Goal: Task Accomplishment & Management: Manage account settings

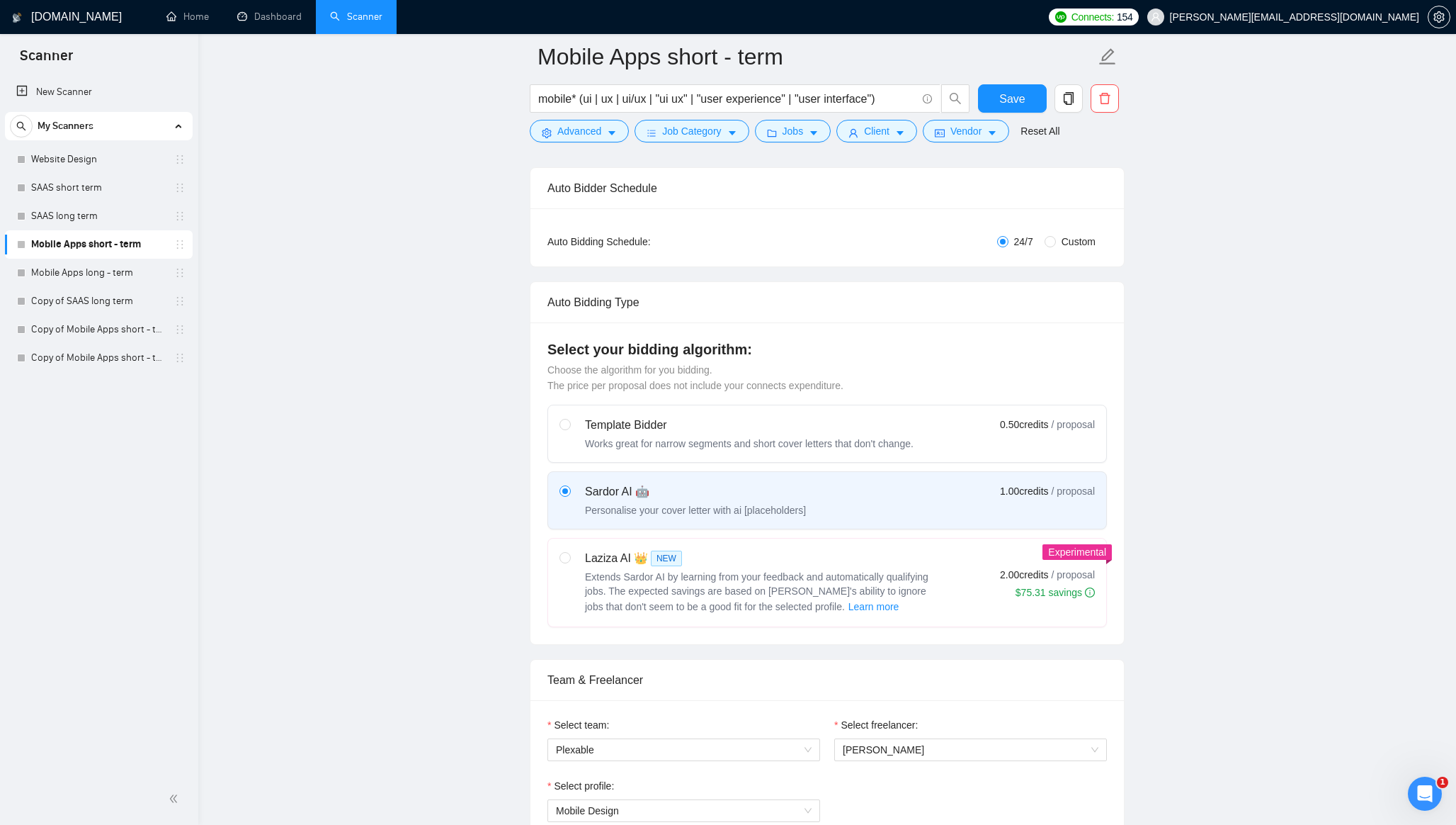
scroll to position [231, 0]
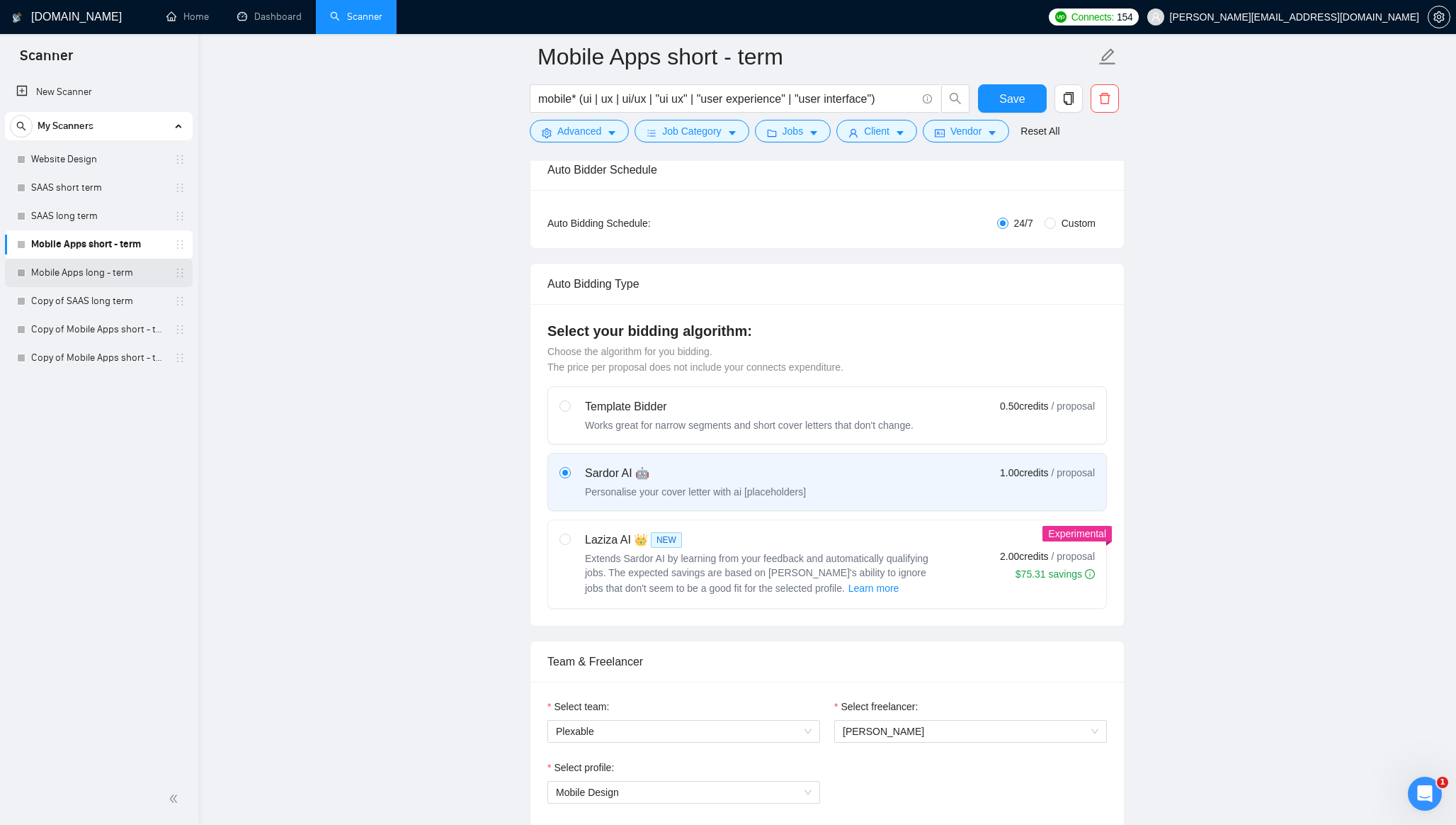
click at [82, 268] on link "Mobile Apps long - term" at bounding box center [98, 272] width 135 height 28
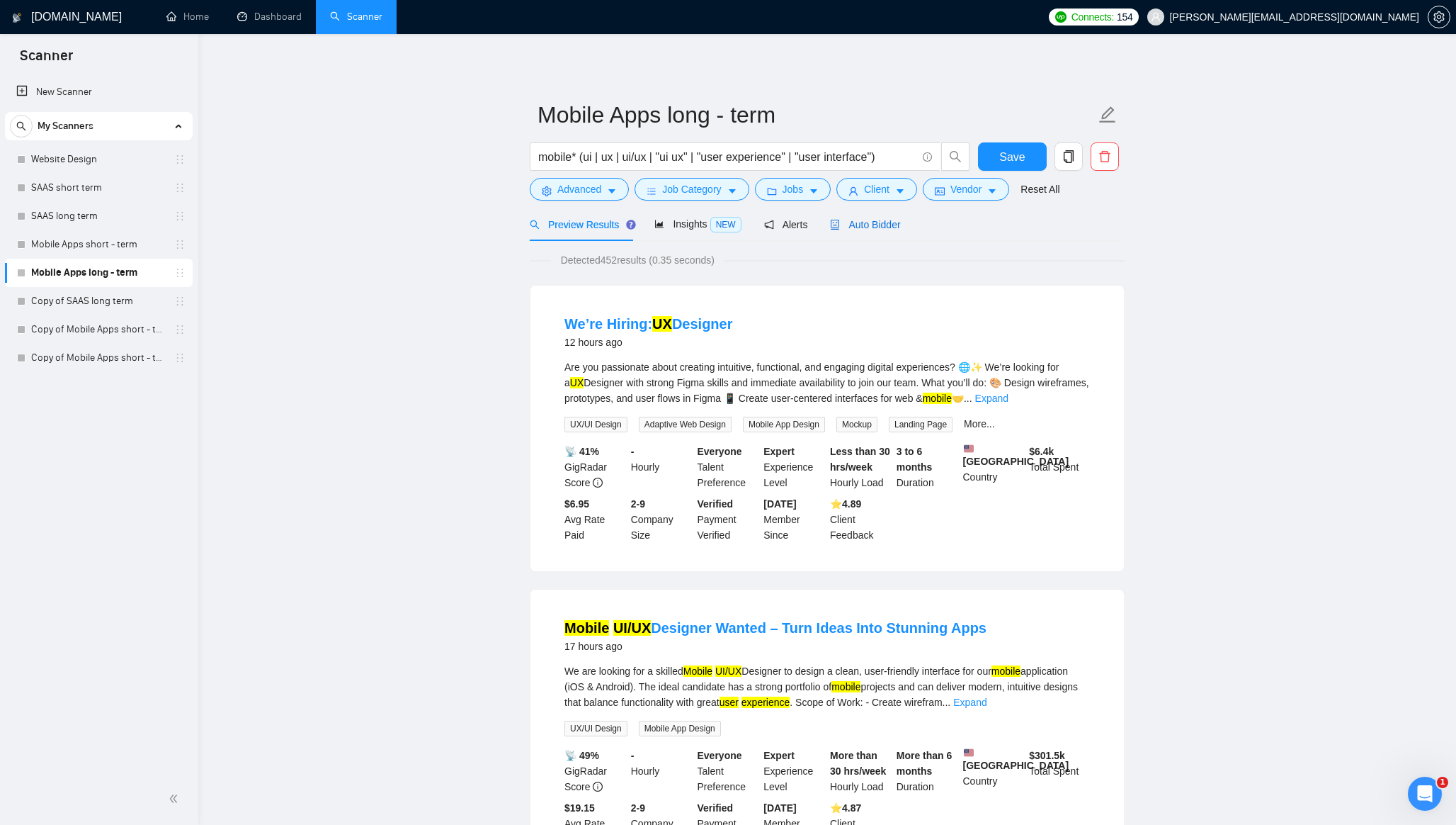
click at [878, 224] on span "Auto Bidder" at bounding box center [865, 224] width 70 height 11
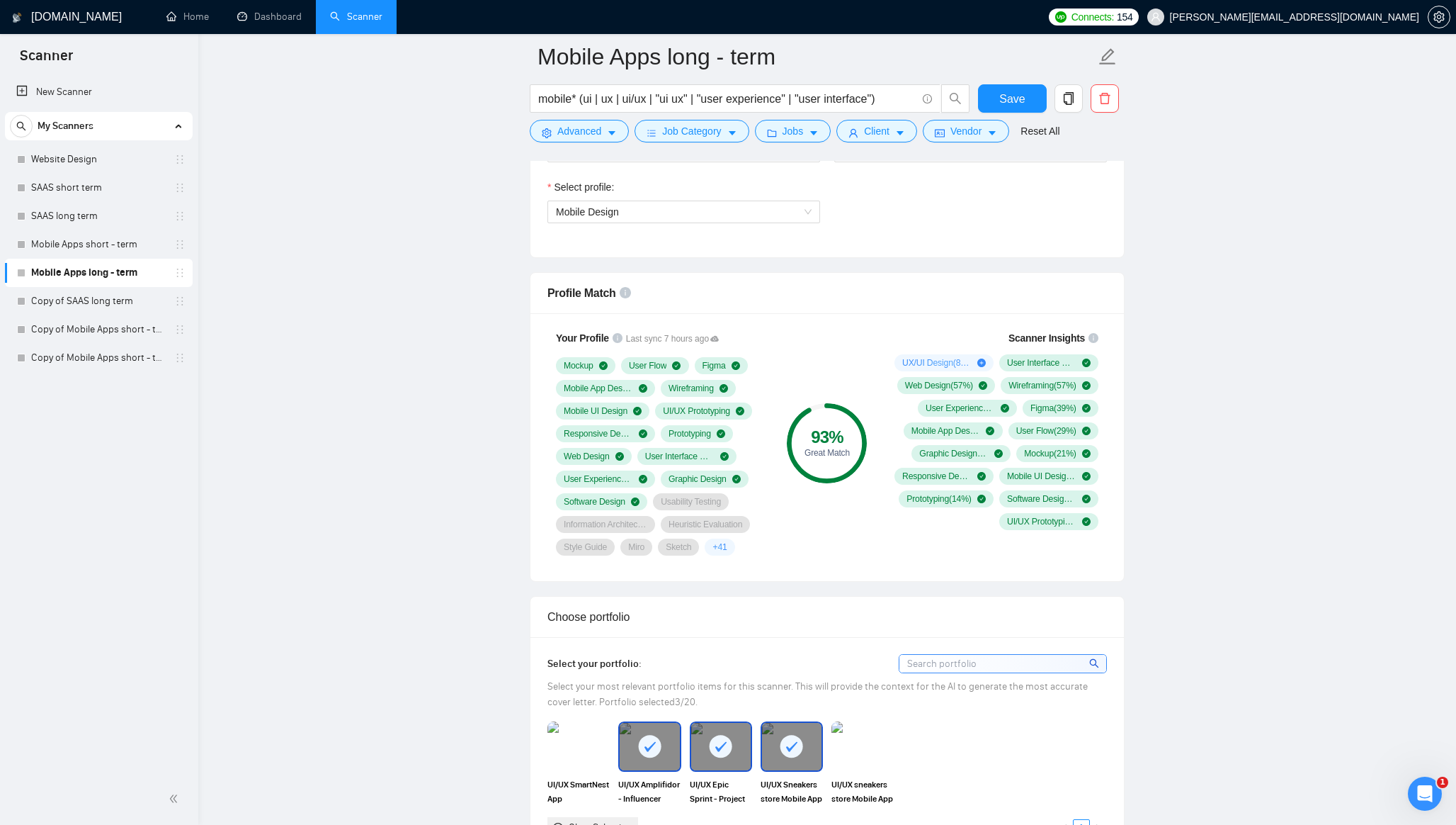
scroll to position [802, 0]
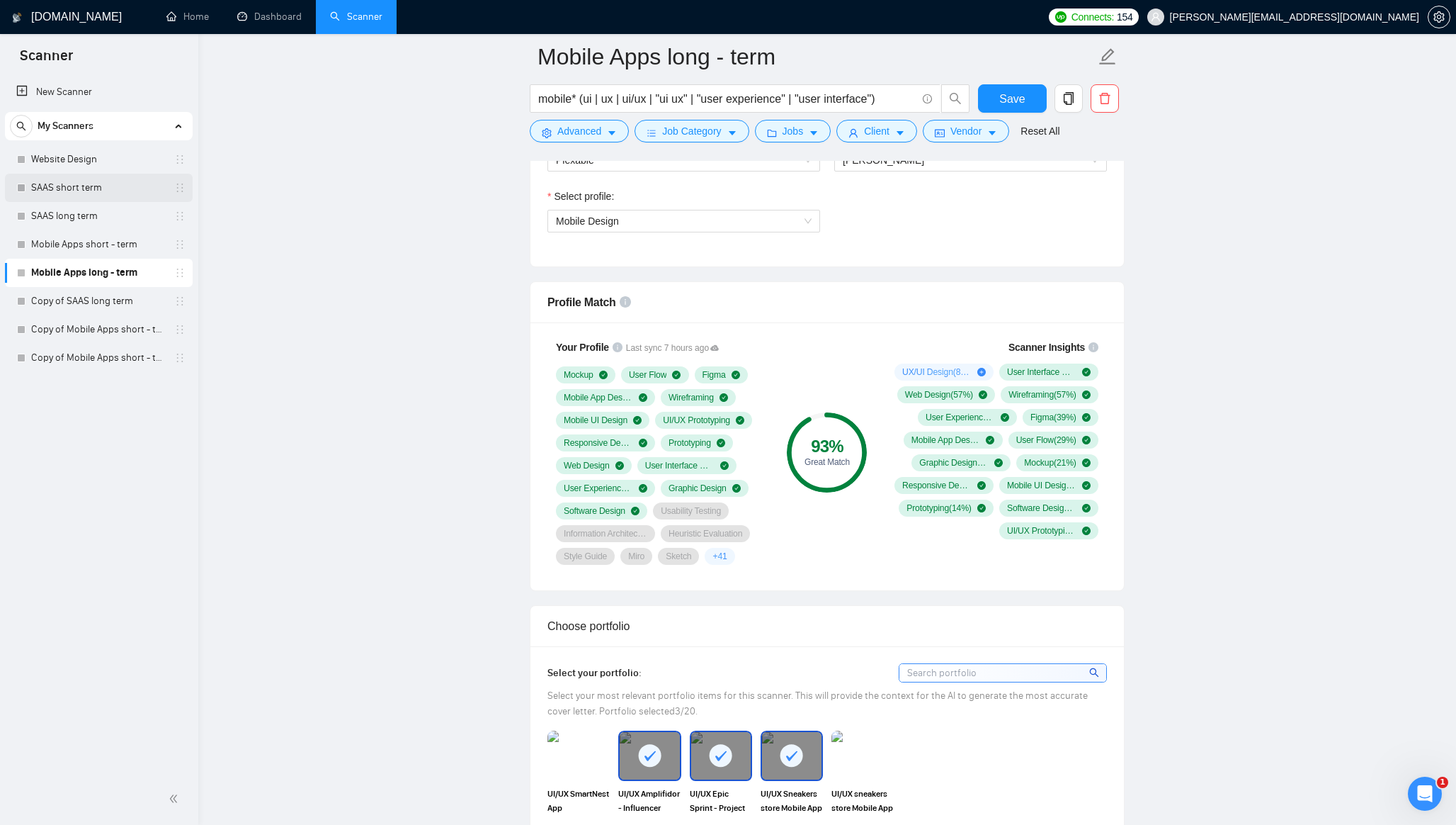
click at [50, 189] on link "SAAS short term" at bounding box center [98, 187] width 135 height 28
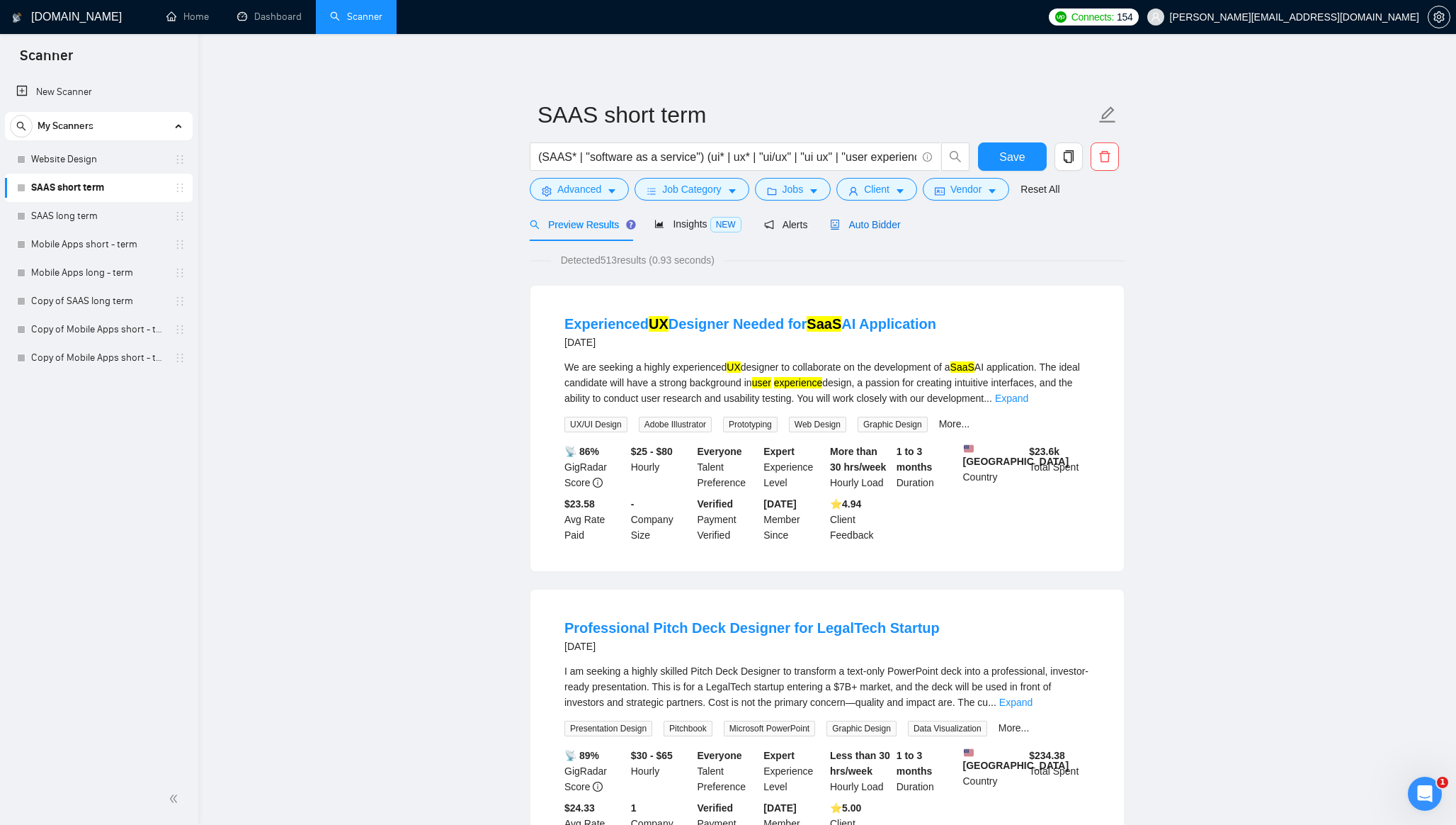
click at [856, 224] on span "Auto Bidder" at bounding box center [865, 224] width 70 height 11
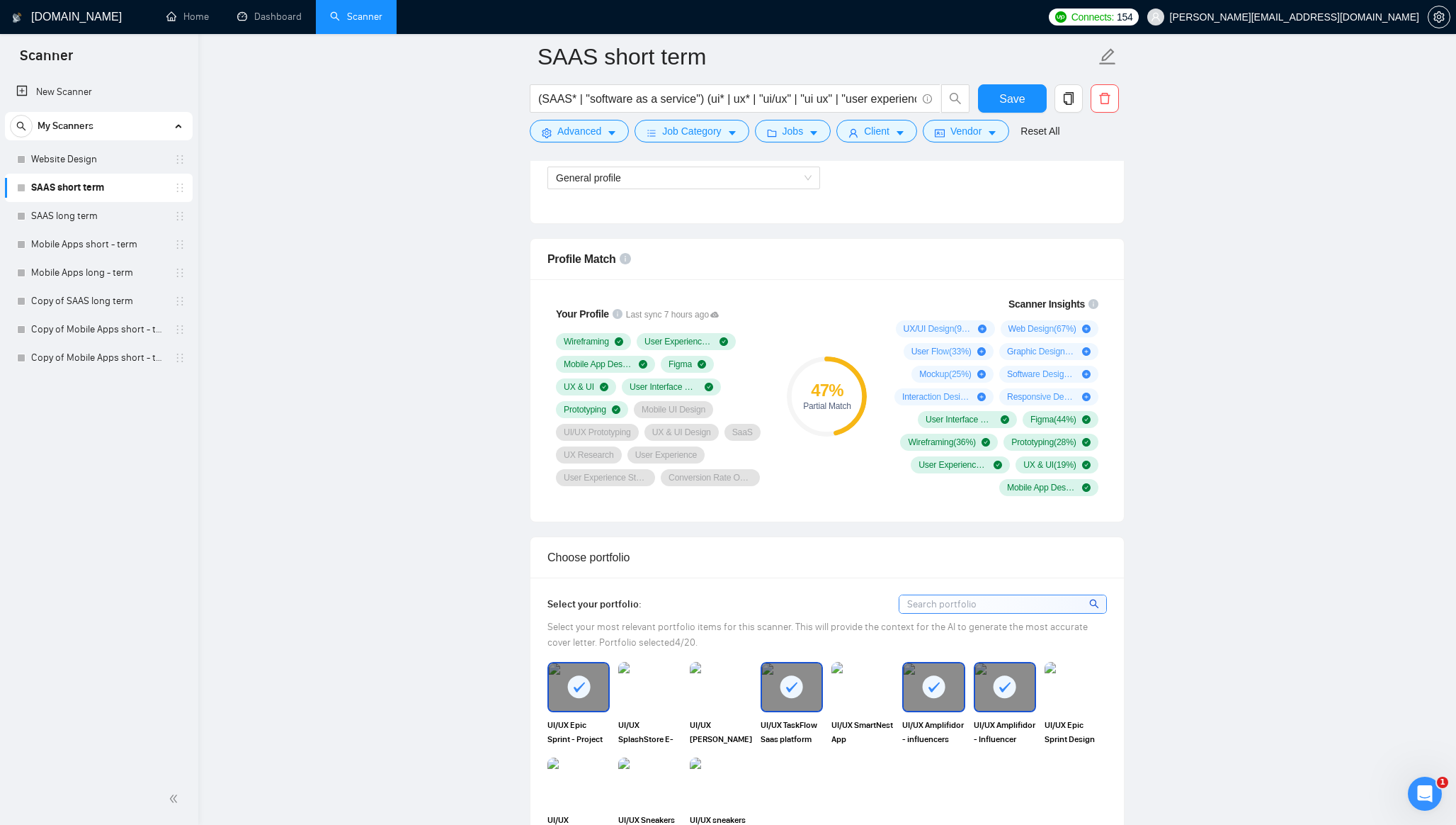
scroll to position [847, 0]
click at [81, 154] on link "Website Design" at bounding box center [98, 159] width 135 height 28
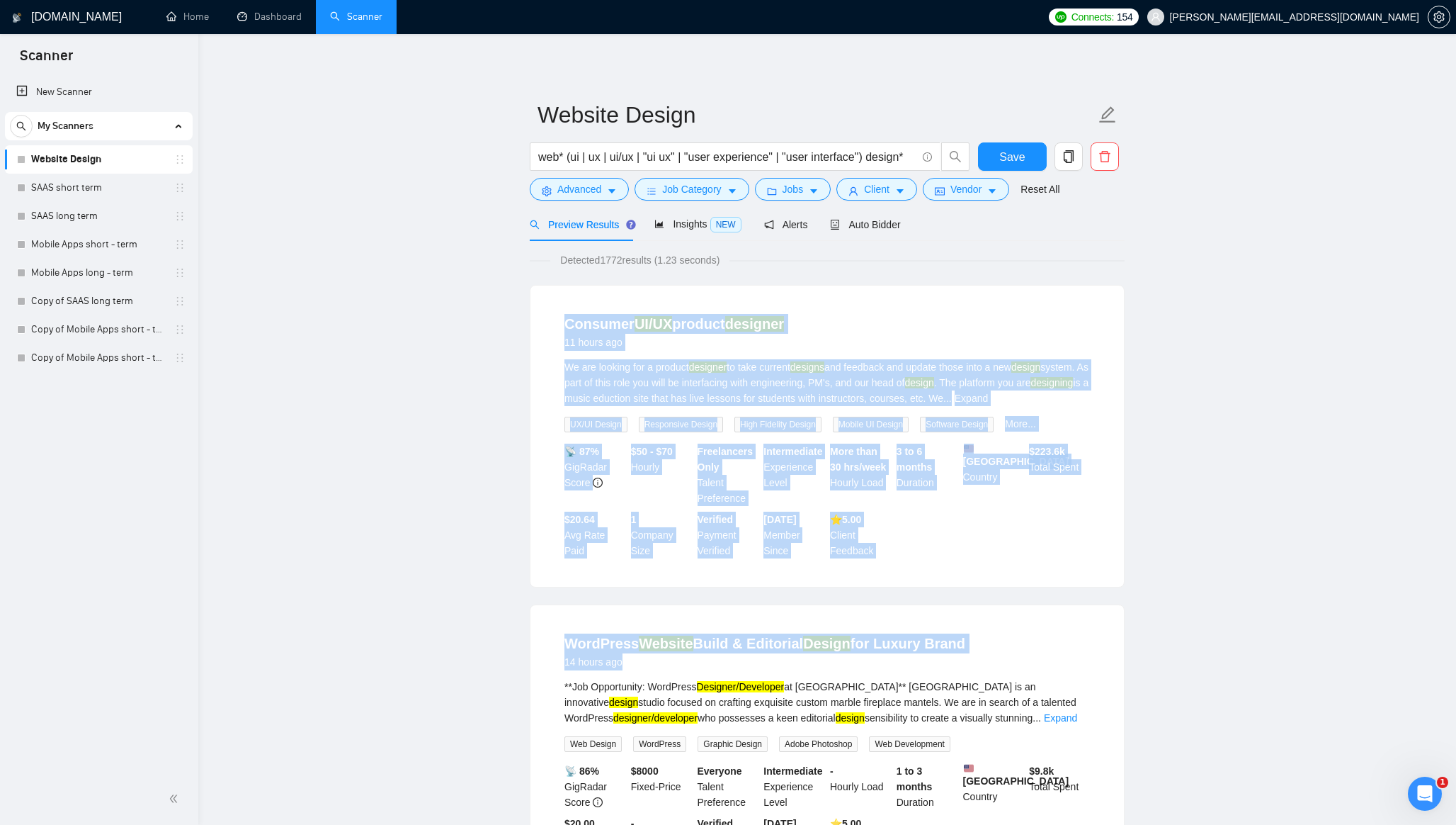
drag, startPoint x: 508, startPoint y: 292, endPoint x: 1223, endPoint y: 615, distance: 784.6
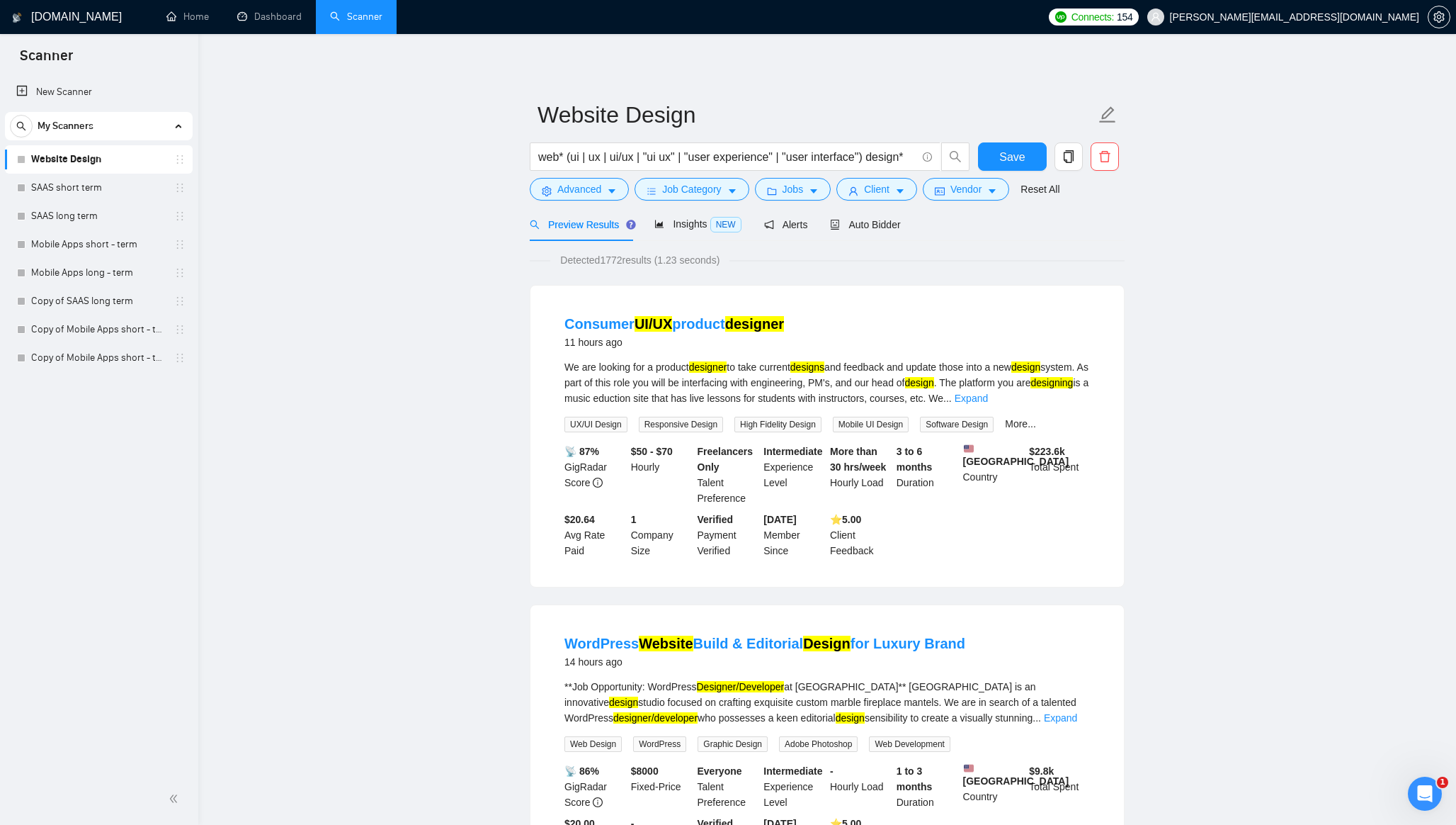
click at [875, 214] on div "Auto Bidder" at bounding box center [865, 224] width 70 height 33
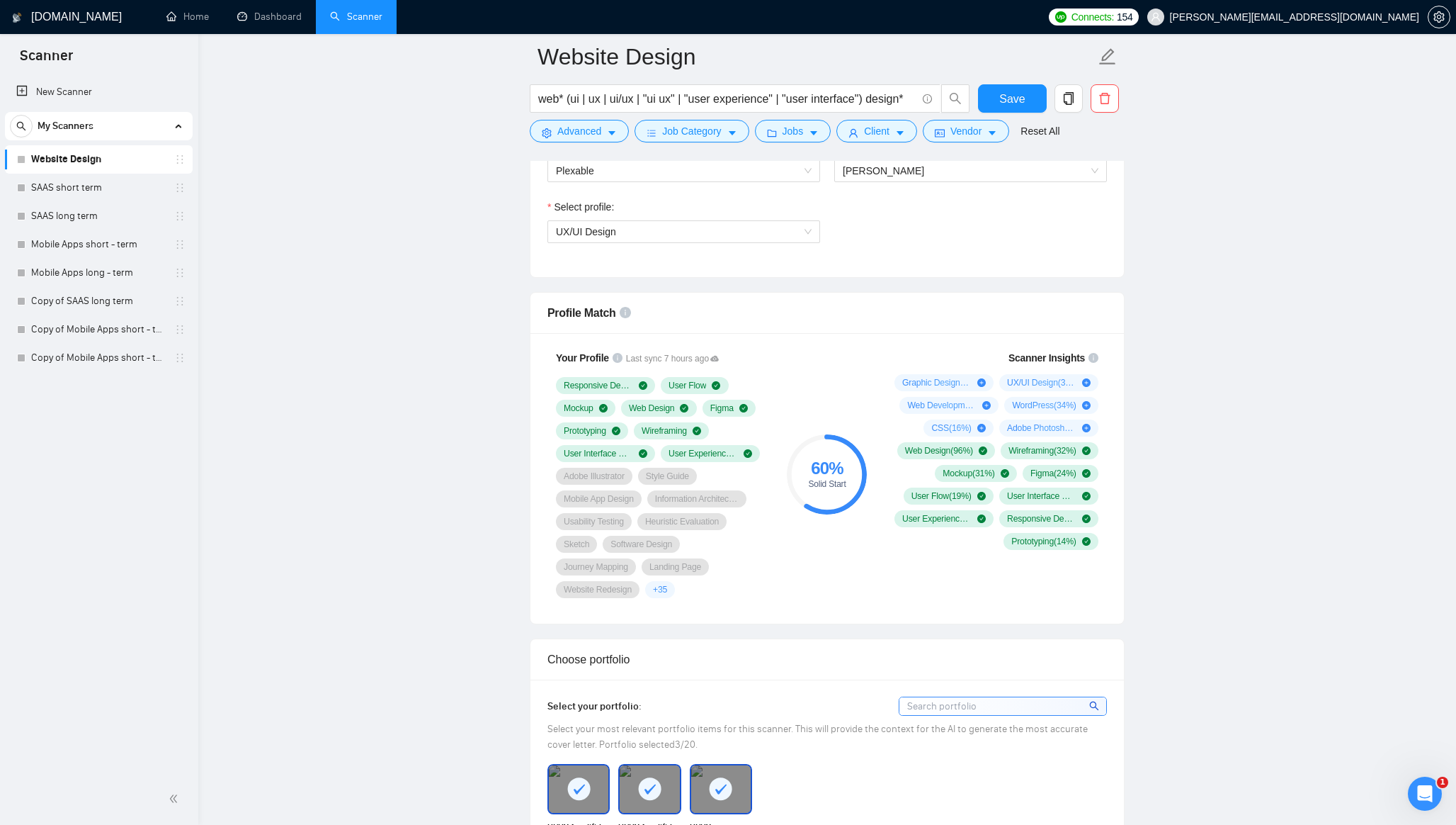
scroll to position [795, 0]
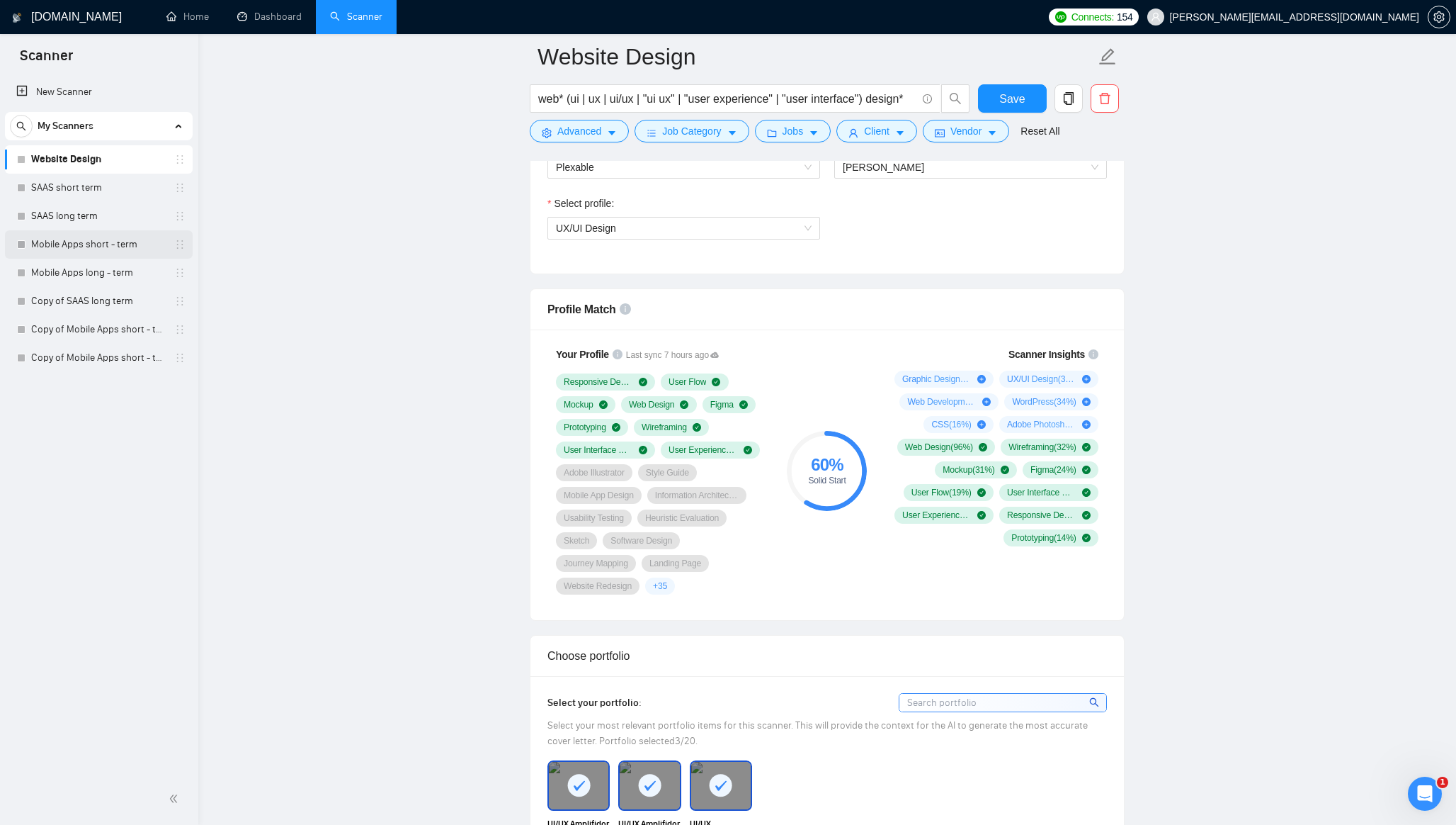
click at [81, 244] on link "Mobile Apps short - term" at bounding box center [98, 244] width 135 height 28
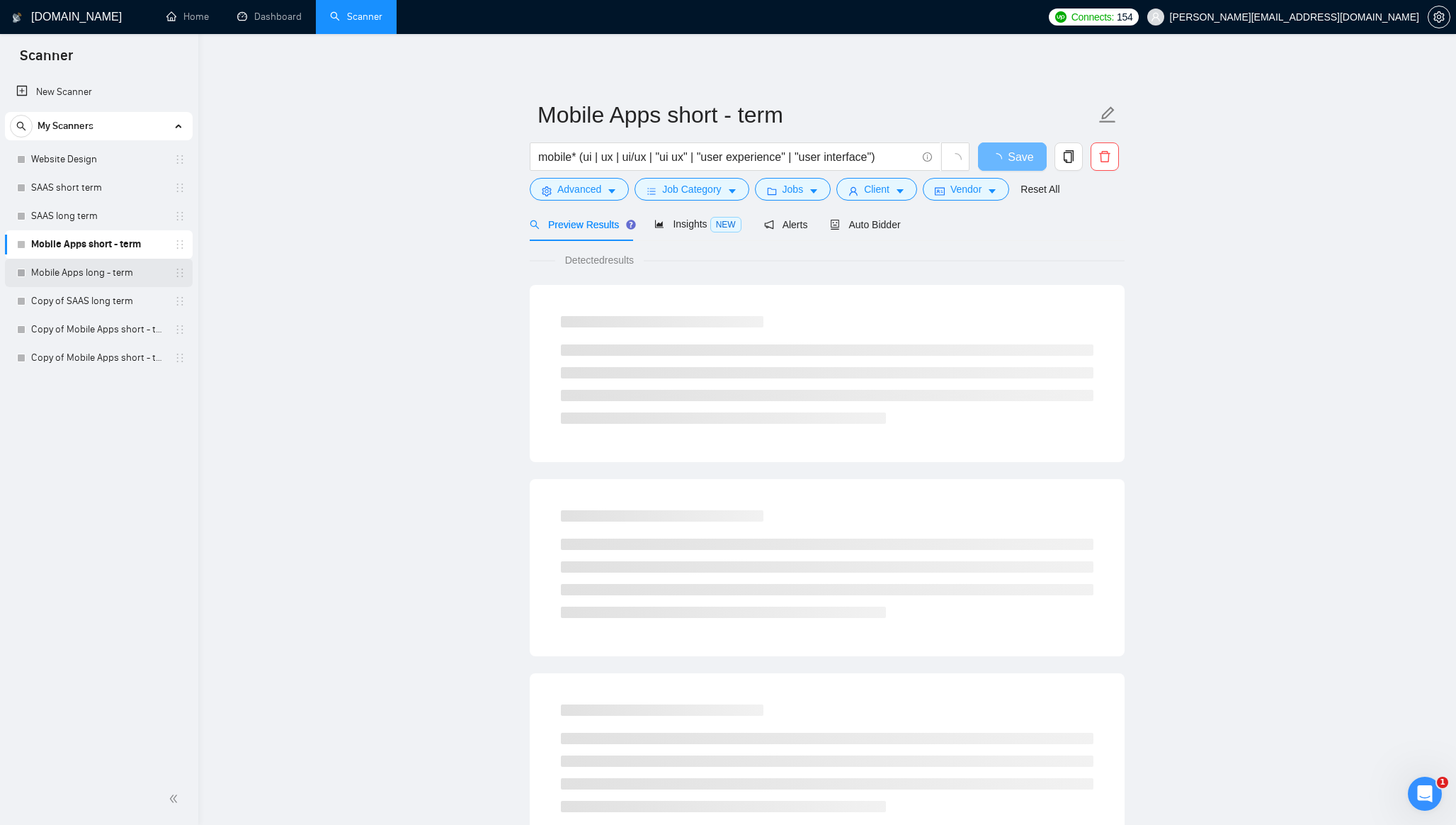
click at [65, 276] on link "Mobile Apps long - term" at bounding box center [98, 272] width 135 height 28
click at [872, 223] on span "Auto Bidder" at bounding box center [865, 224] width 70 height 11
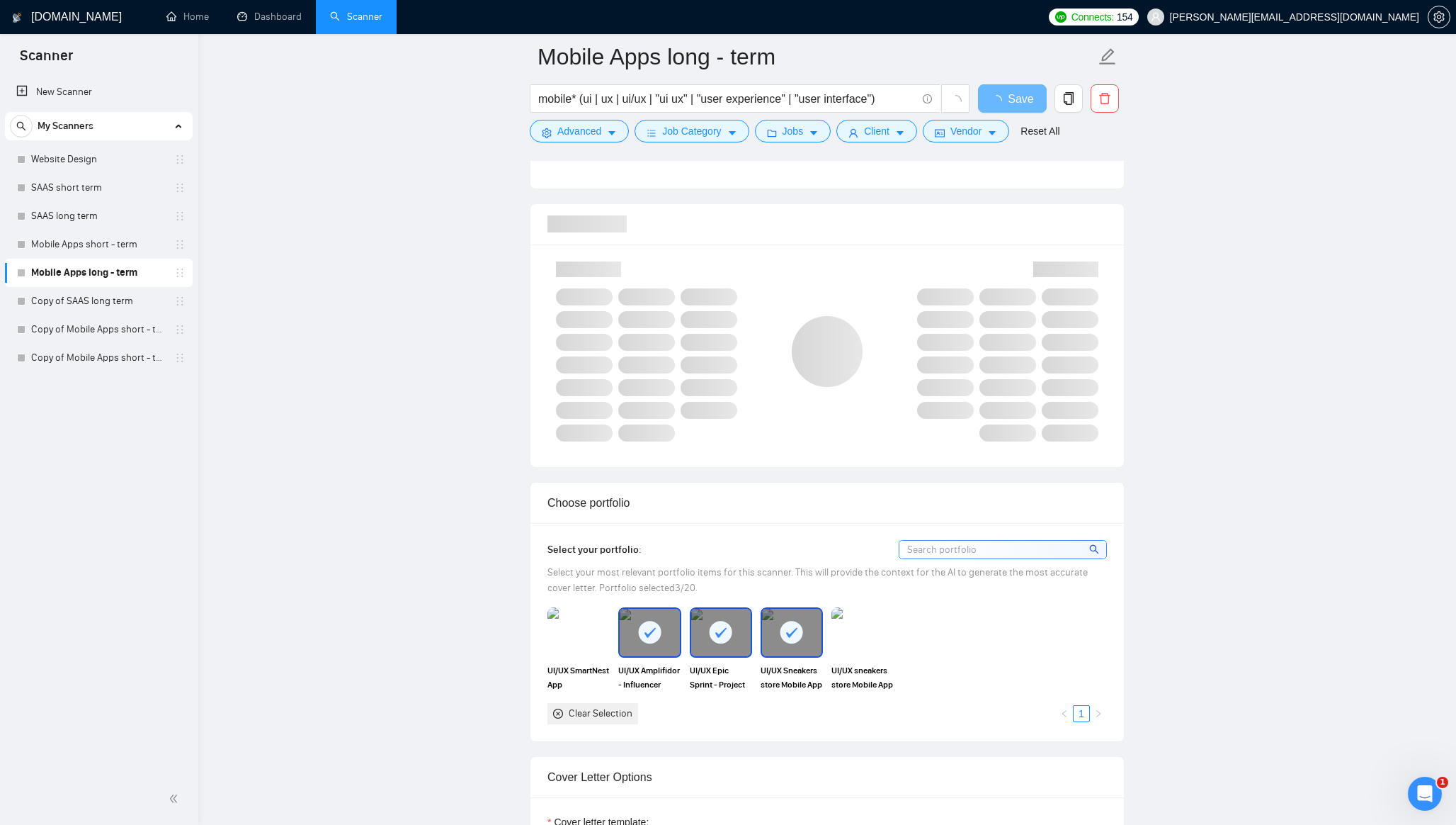
scroll to position [879, 0]
click at [597, 632] on img at bounding box center [578, 632] width 59 height 46
click at [777, 632] on div at bounding box center [792, 632] width 59 height 46
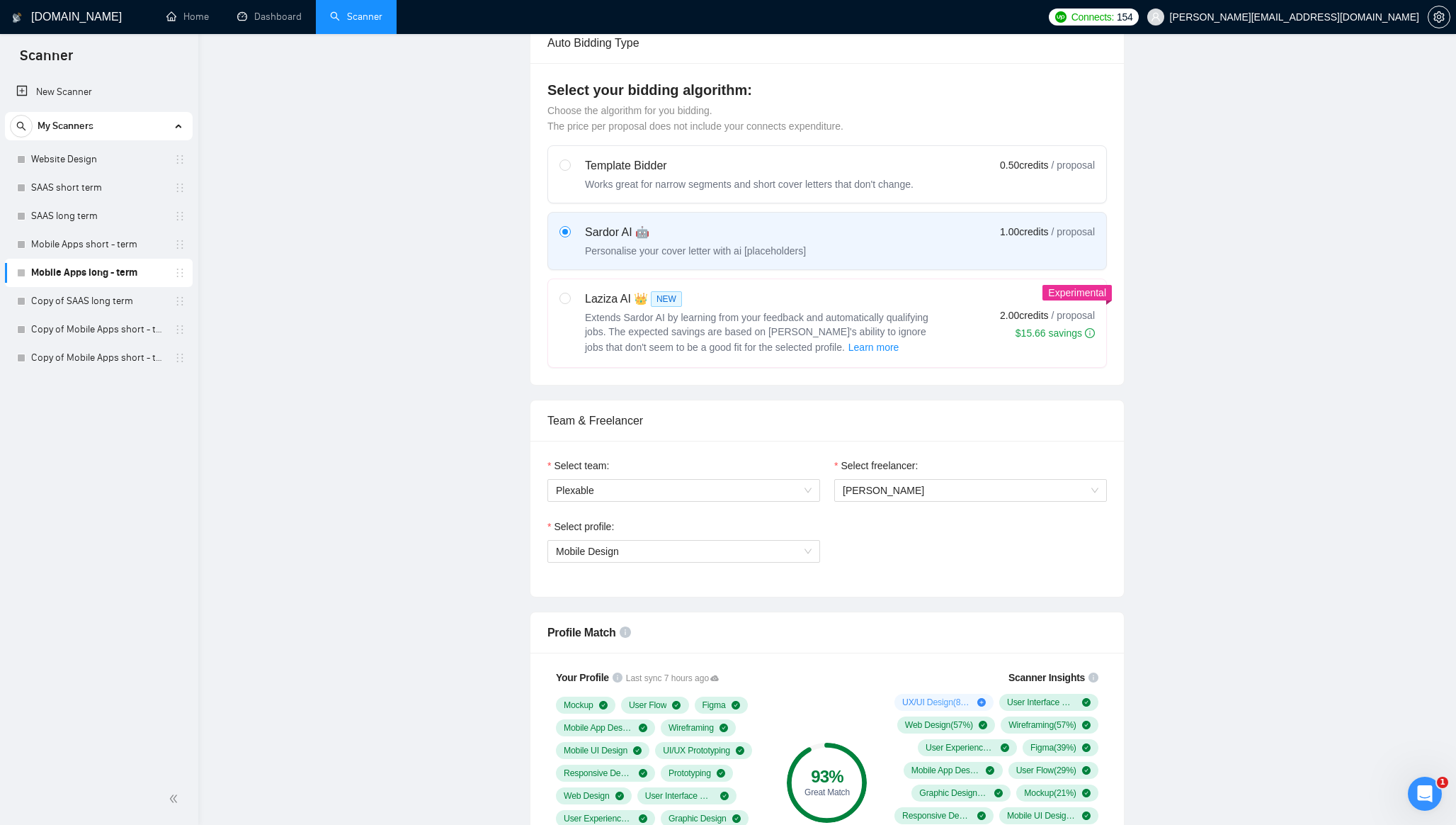
scroll to position [0, 0]
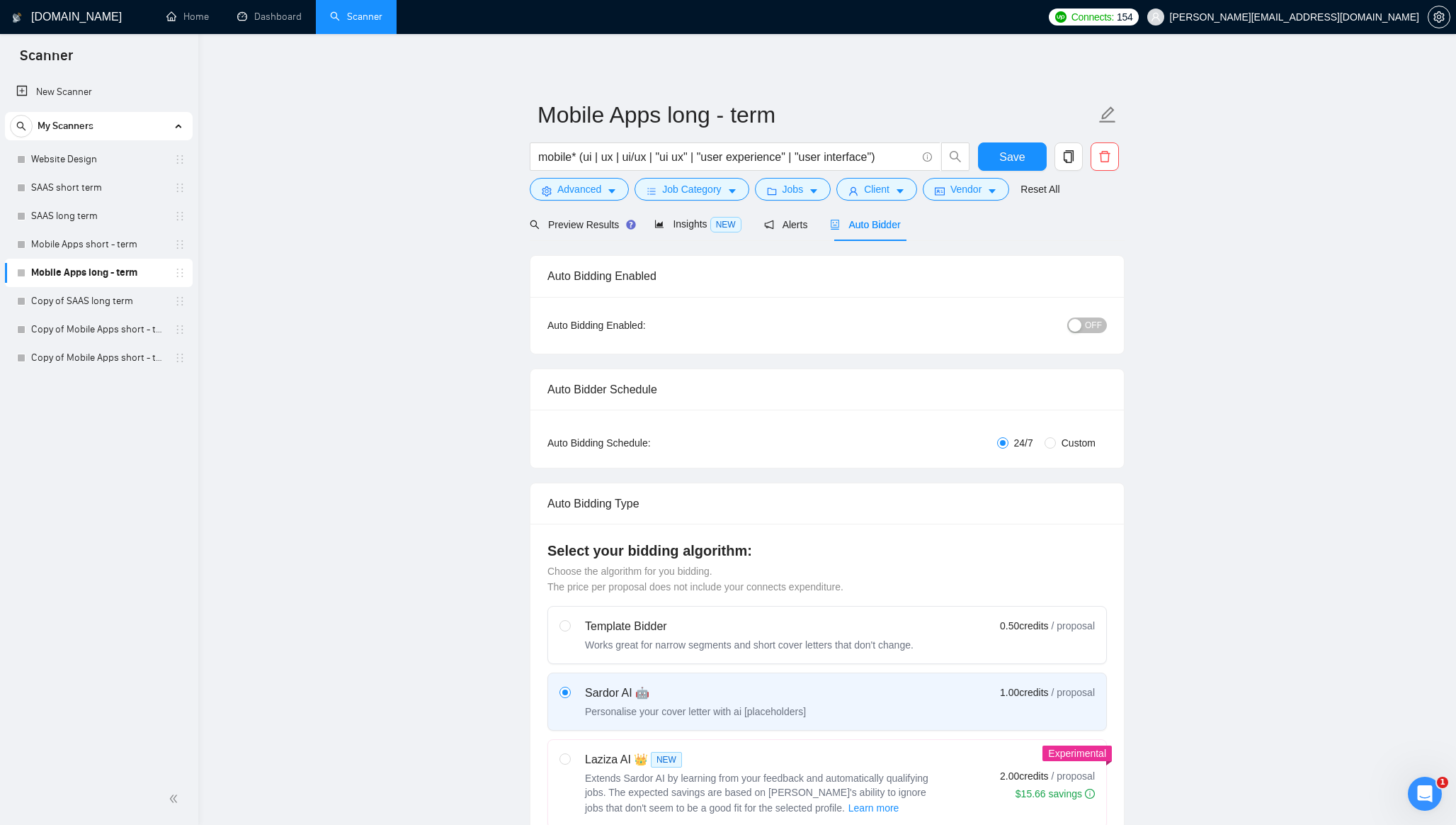
click at [1084, 322] on button "OFF" at bounding box center [1087, 325] width 40 height 15
click at [1002, 156] on span "Save" at bounding box center [1012, 157] width 26 height 17
click at [612, 324] on div "Auto Bidding Enabled:" at bounding box center [640, 325] width 186 height 15
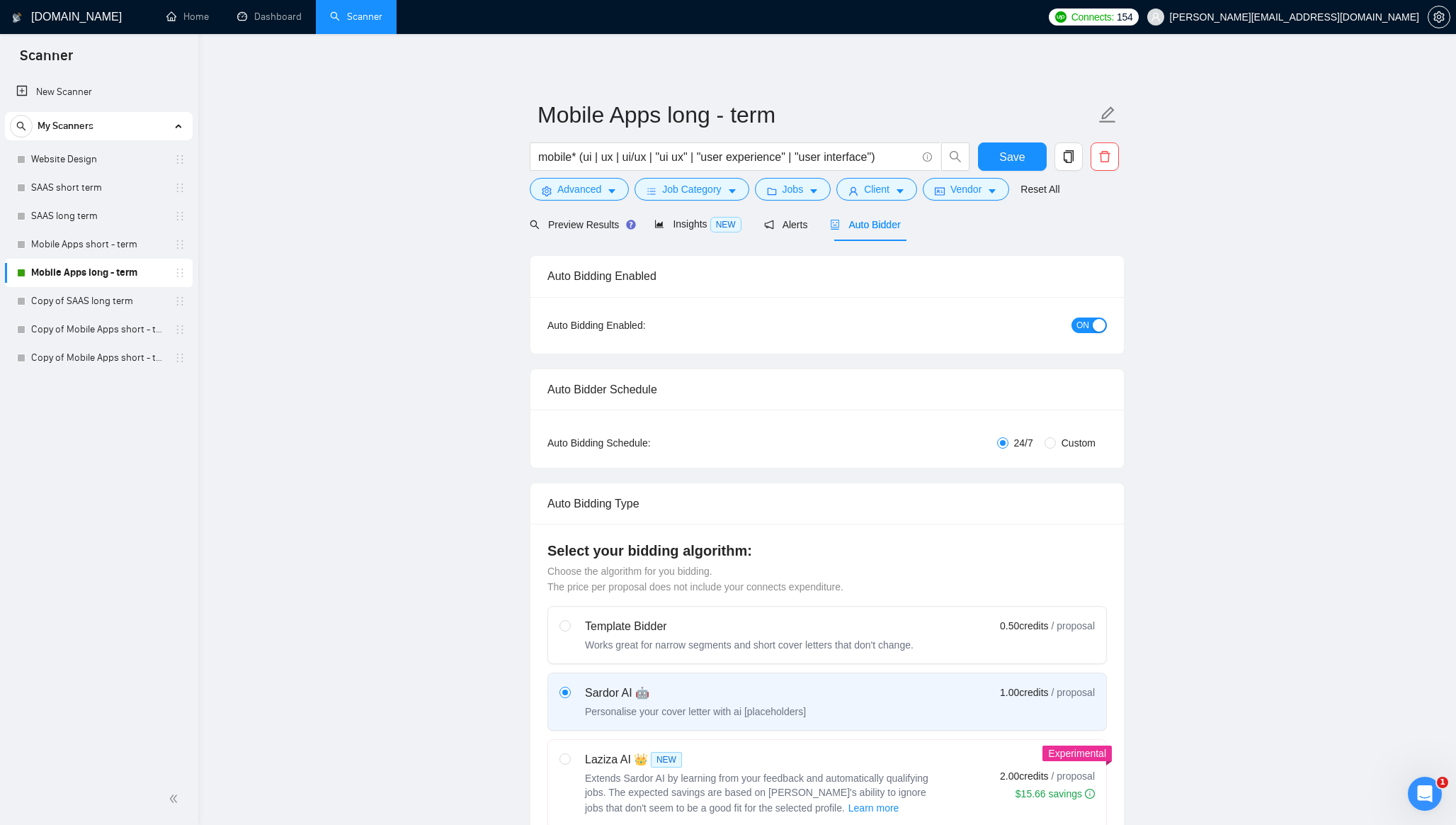
click at [618, 278] on div "Auto Bidding Enabled" at bounding box center [827, 275] width 559 height 40
drag, startPoint x: 618, startPoint y: 278, endPoint x: 617, endPoint y: 290, distance: 12.0
click at [618, 278] on div "Auto Bidding Enabled" at bounding box center [827, 275] width 559 height 40
click at [623, 313] on div "Auto Bidding Enabled: ON" at bounding box center [827, 325] width 593 height 57
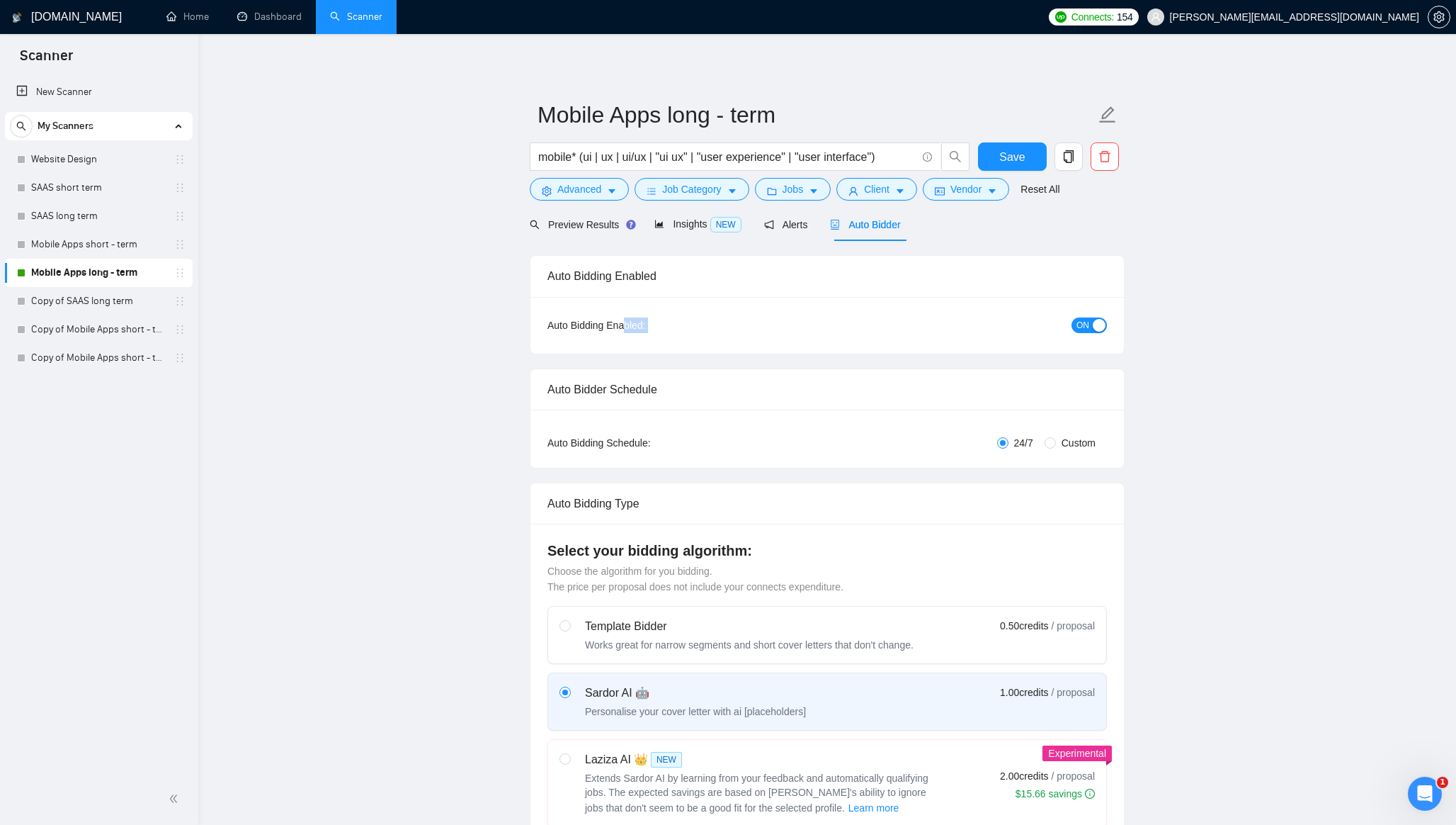
click at [625, 325] on div "Auto Bidding Enabled:" at bounding box center [640, 325] width 186 height 15
click at [678, 316] on div "Auto Bidding Enabled: ON" at bounding box center [827, 325] width 559 height 23
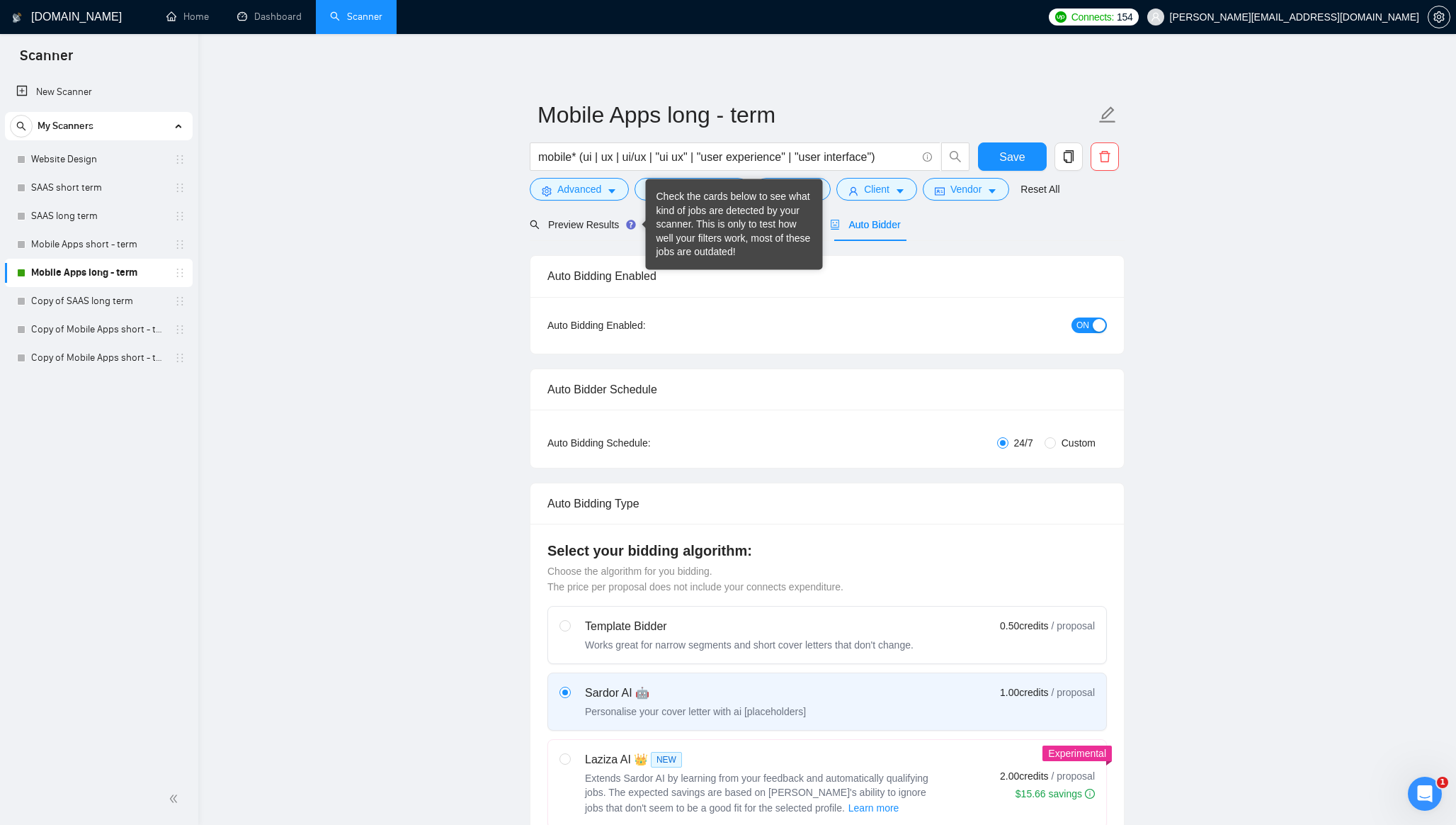
drag, startPoint x: 675, startPoint y: 225, endPoint x: 640, endPoint y: 246, distance: 40.8
click at [674, 225] on div "Check the cards below to see what kind of jobs are detected by your scanner. Th…" at bounding box center [734, 224] width 156 height 69
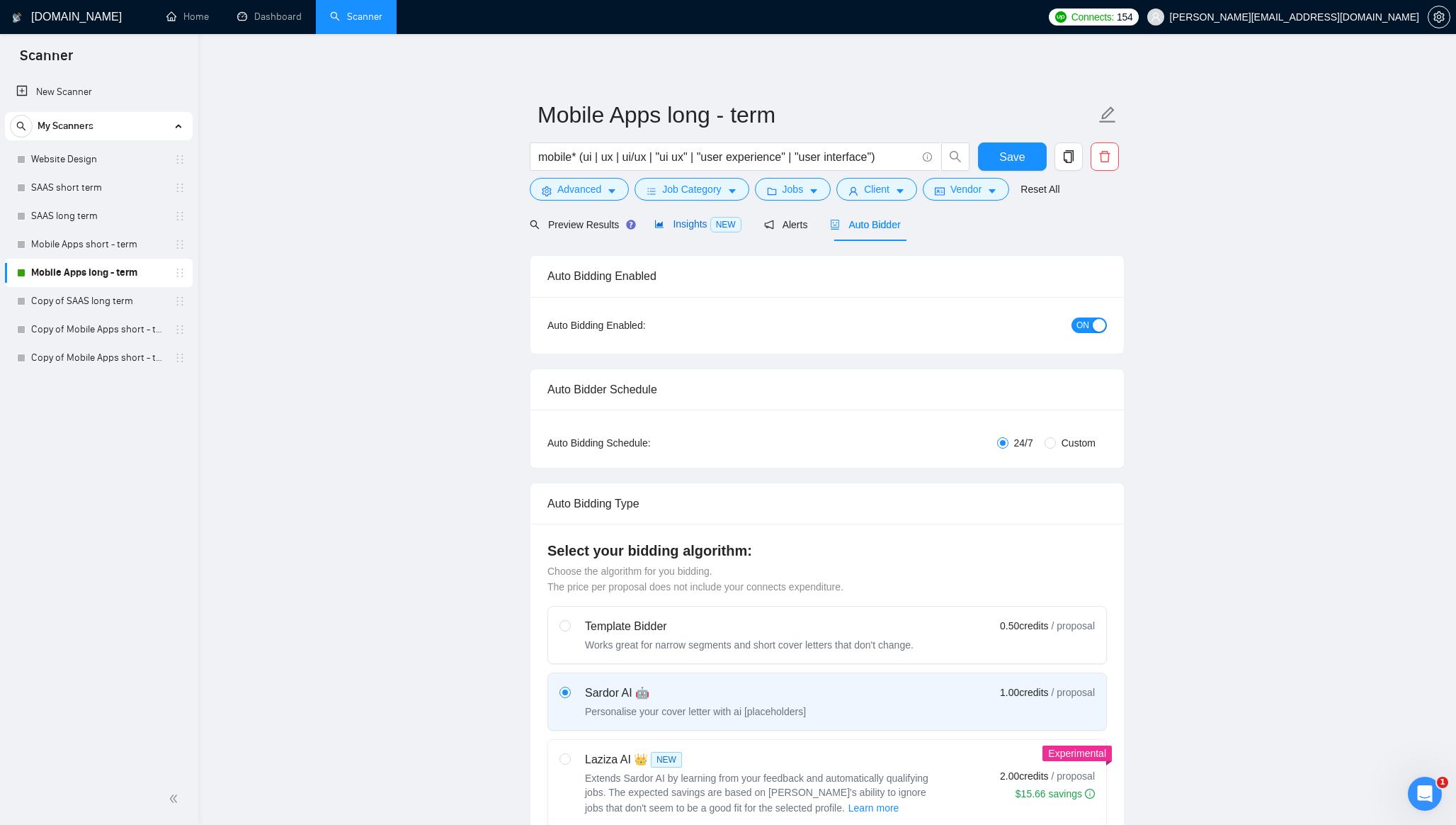
click at [683, 223] on span "Insights NEW" at bounding box center [698, 224] width 87 height 11
